Goal: Task Accomplishment & Management: Manage account settings

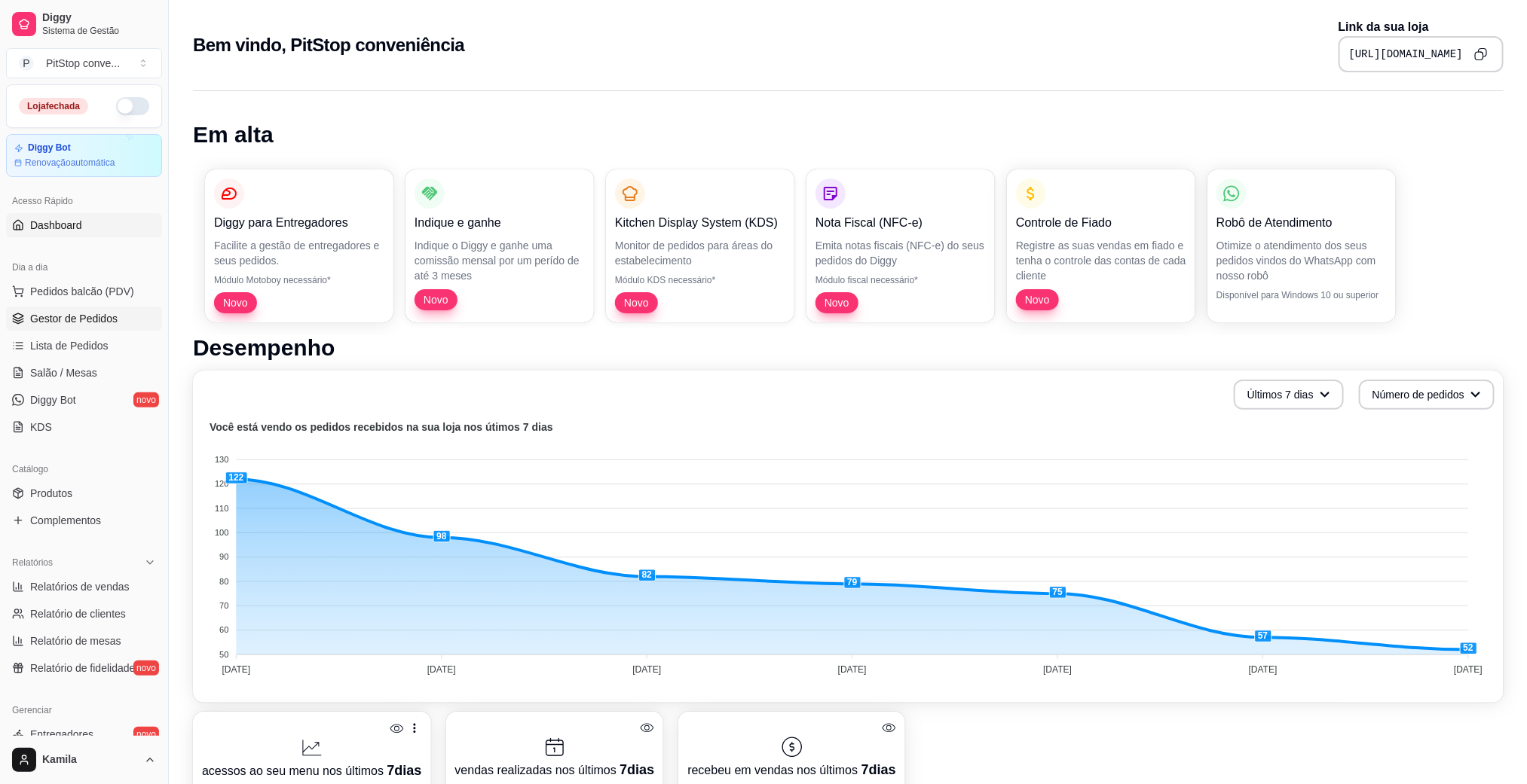
click at [69, 321] on span "Gestor de Pedidos" at bounding box center [74, 318] width 88 height 15
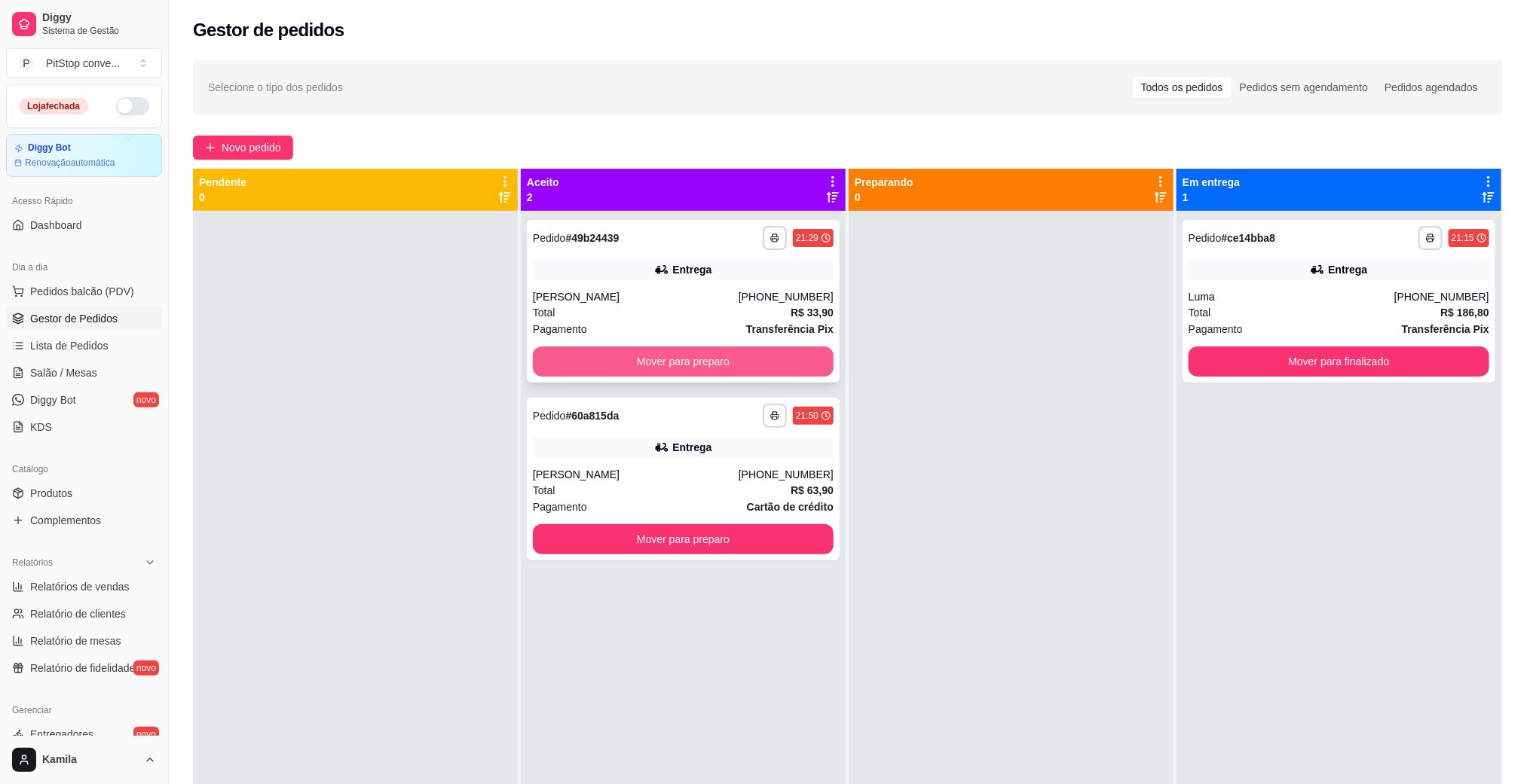
click at [737, 359] on button "Mover para preparo" at bounding box center [683, 362] width 301 height 30
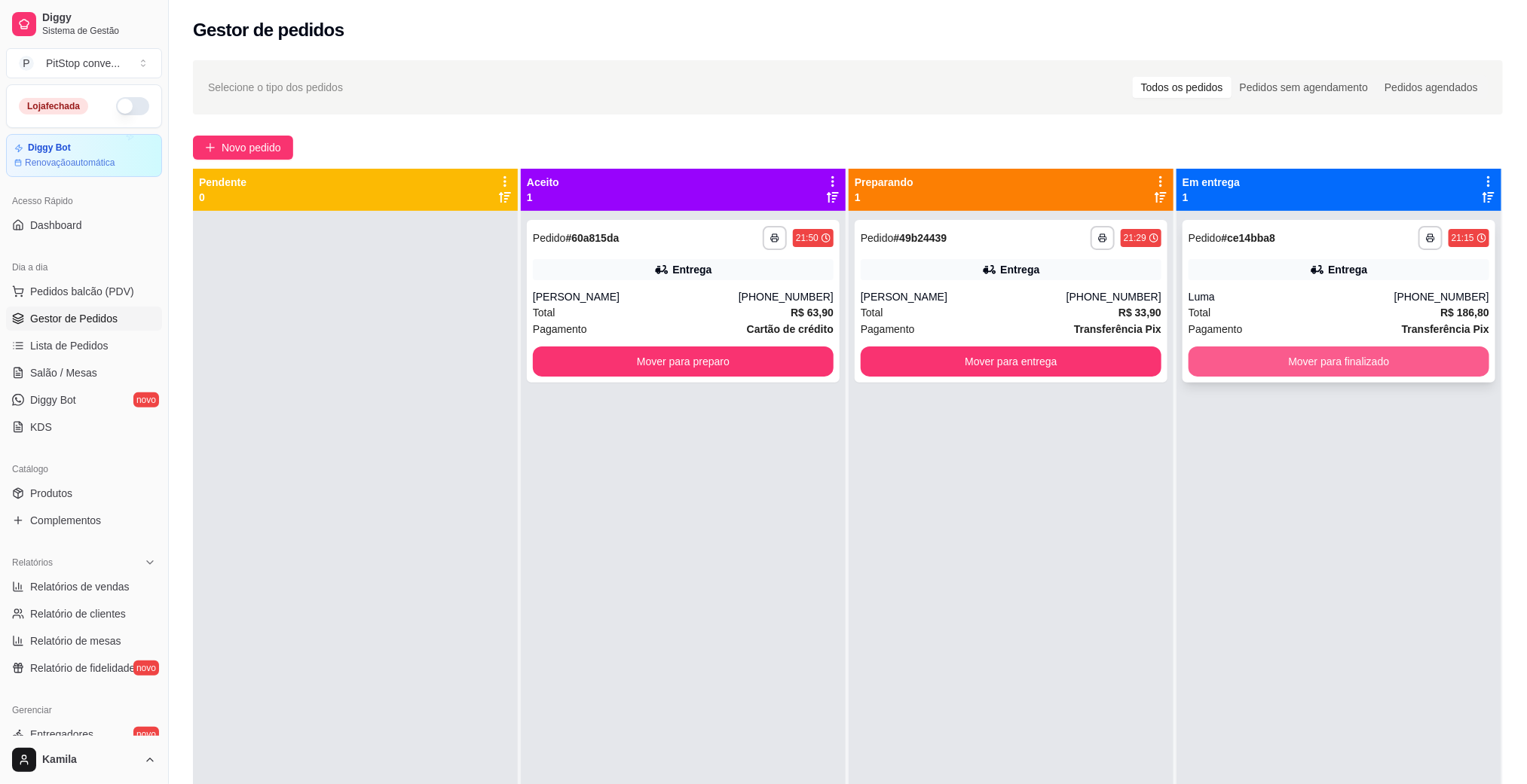
click at [1214, 374] on button "Mover para finalizado" at bounding box center [1339, 362] width 301 height 30
click at [730, 336] on div "Pagamento Cartão de crédito" at bounding box center [683, 329] width 301 height 17
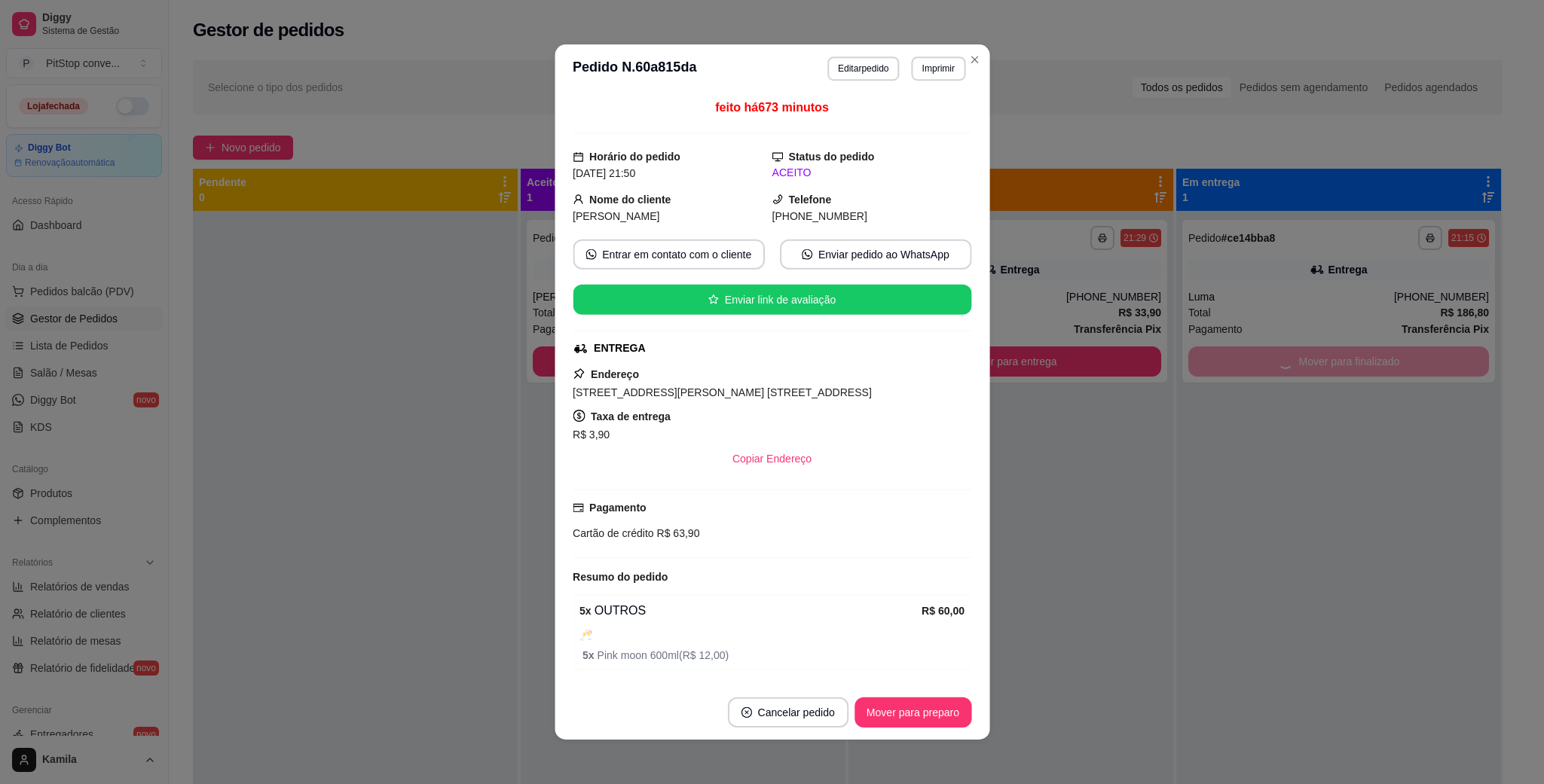
click at [972, 362] on div "feito há 673 minutos Horário do pedido [DATE] 21:50 Status do pedido ACEITO Nom…" at bounding box center [772, 389] width 435 height 593
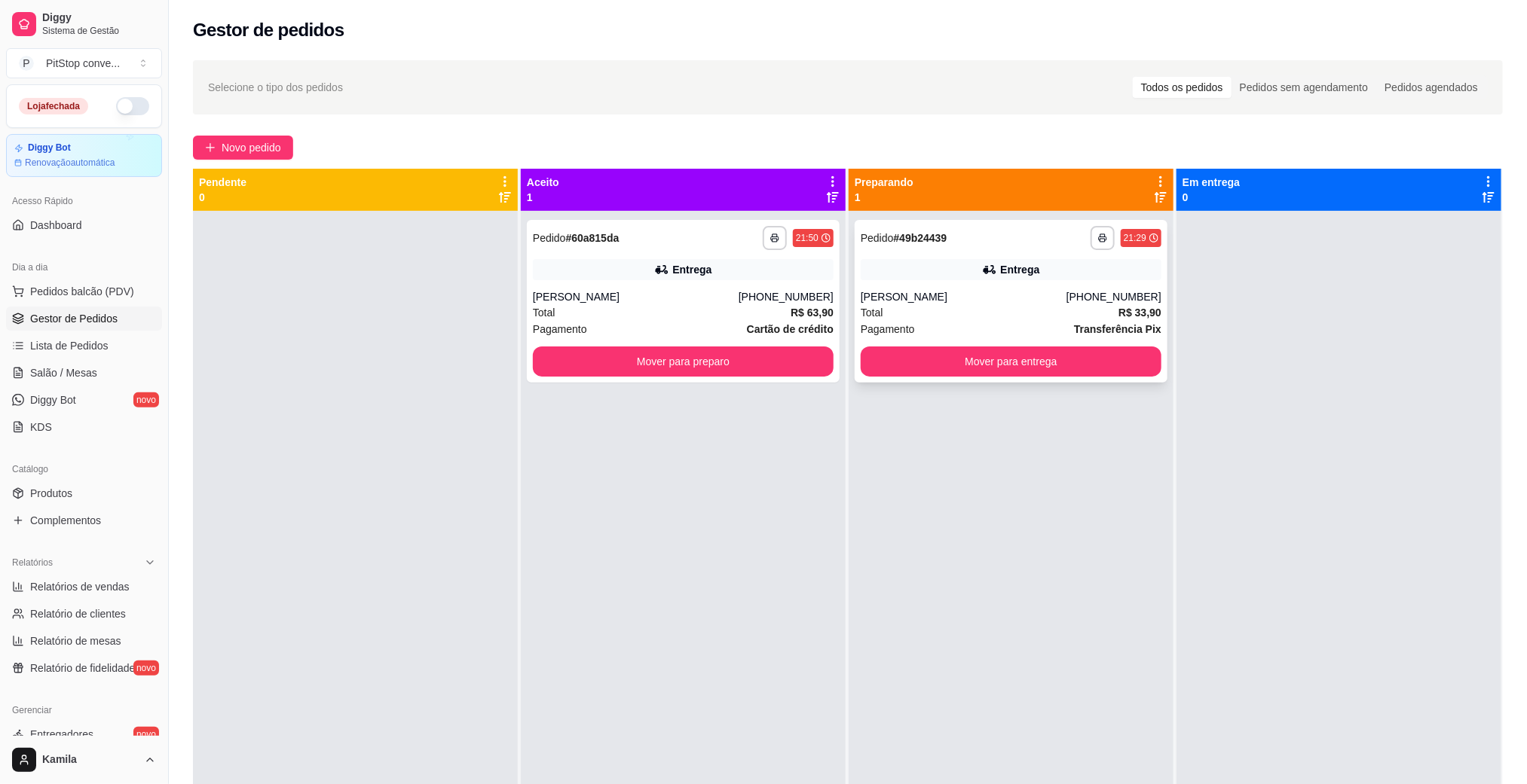
click at [1050, 378] on div "**********" at bounding box center [1011, 301] width 313 height 163
click at [991, 364] on button "Mover para entrega" at bounding box center [1011, 362] width 301 height 30
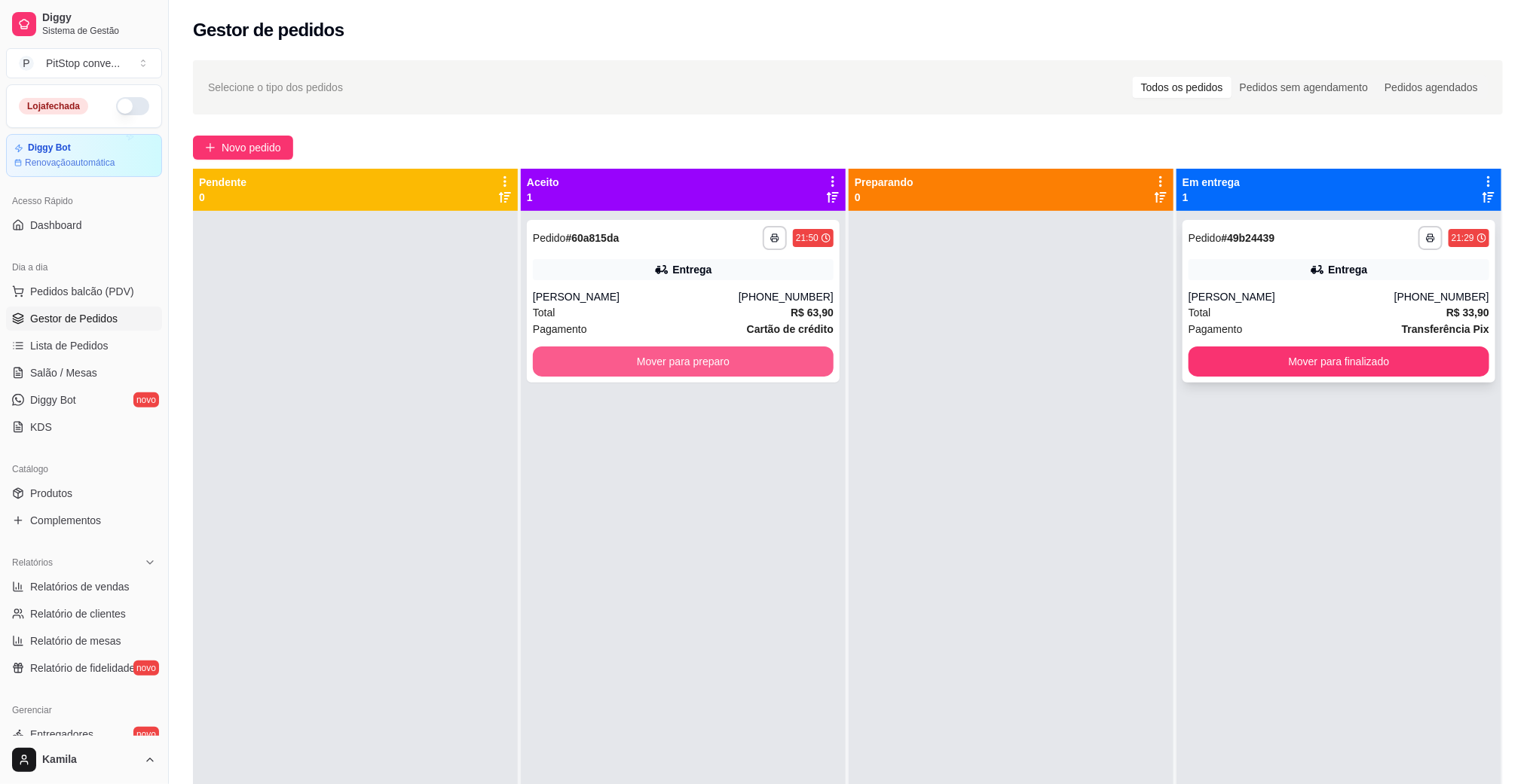
click at [774, 355] on button "Mover para preparo" at bounding box center [683, 362] width 301 height 30
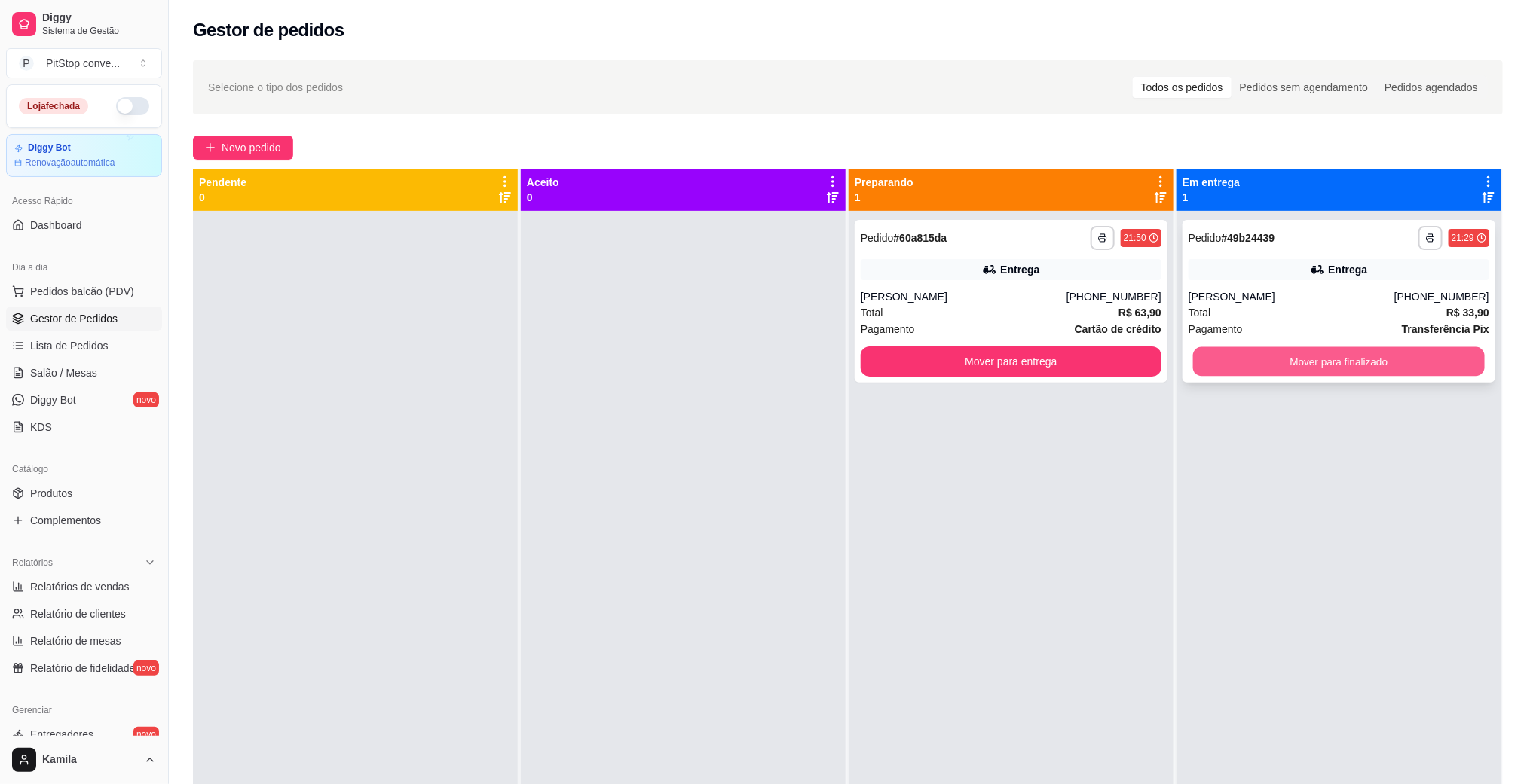
click at [1244, 370] on button "Mover para finalizado" at bounding box center [1338, 362] width 291 height 30
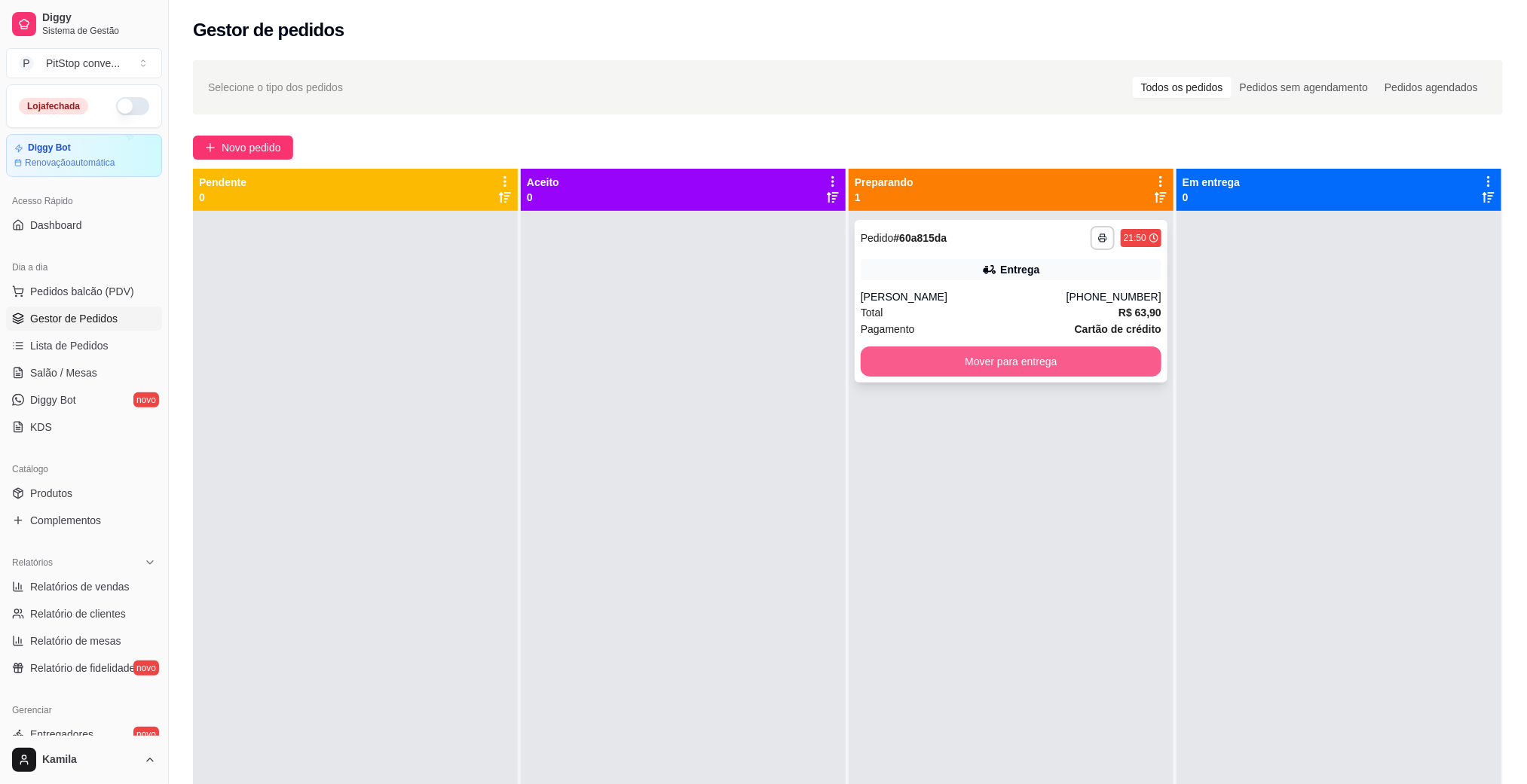
click at [1050, 365] on button "Mover para entrega" at bounding box center [1011, 362] width 301 height 30
